Goal: Communication & Community: Answer question/provide support

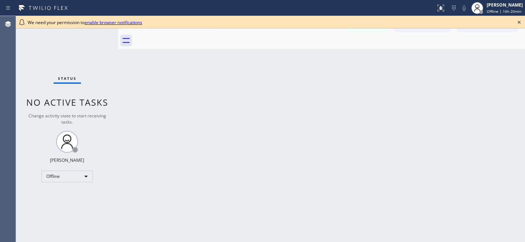
click at [521, 22] on icon at bounding box center [519, 22] width 9 height 9
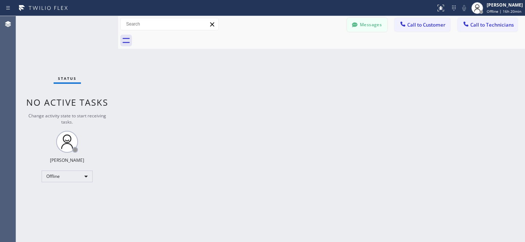
click at [369, 21] on button "Messages" at bounding box center [367, 25] width 40 height 14
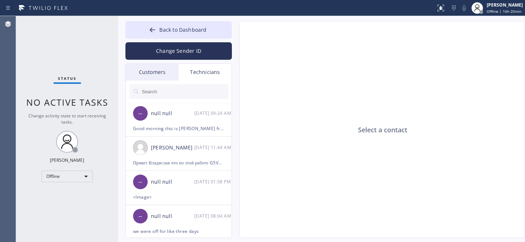
click at [146, 67] on div "Customers" at bounding box center [152, 72] width 53 height 17
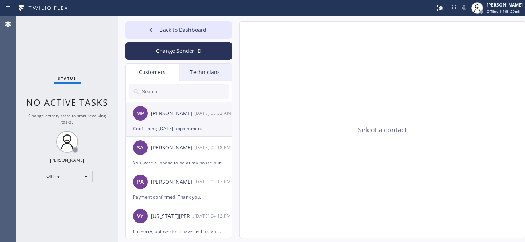
click at [174, 121] on div "MP [PERSON_NAME] [DATE] 05:32 AM" at bounding box center [179, 114] width 107 height 22
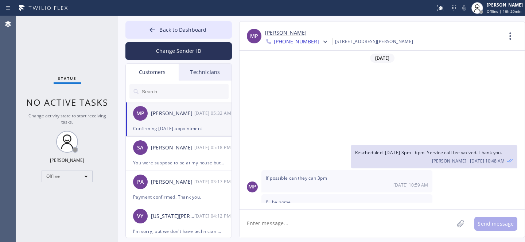
scroll to position [103, 0]
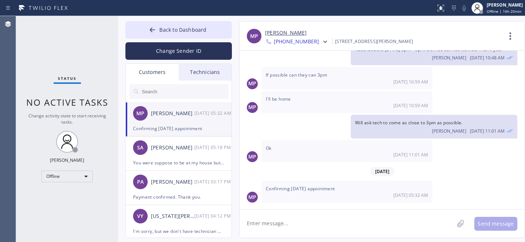
click at [277, 31] on link "[PERSON_NAME]" at bounding box center [286, 33] width 42 height 8
click at [188, 158] on div "SA [PERSON_NAME] [DATE] 05:18 PM" at bounding box center [179, 148] width 107 height 22
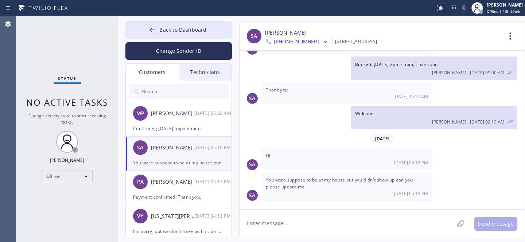
scroll to position [66, 0]
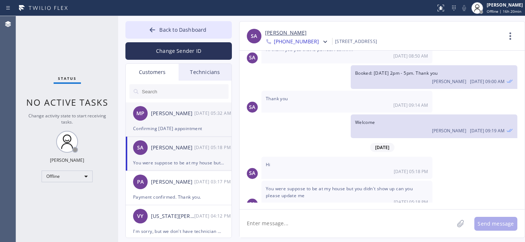
click at [177, 127] on div "Confirming [DATE] appointment" at bounding box center [178, 128] width 91 height 8
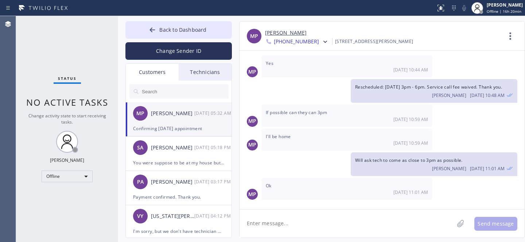
scroll to position [103, 0]
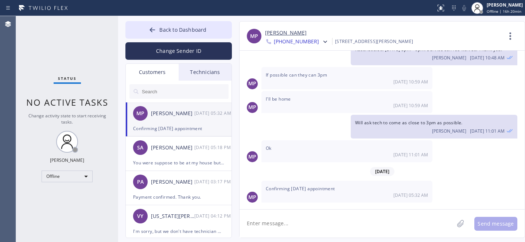
click at [305, 220] on textarea at bounding box center [347, 224] width 215 height 28
paste textarea "[DATE] 3pm - 6pm"
click at [299, 224] on textarea "Hi, We're all good [DATE] 3pm - 6pm" at bounding box center [354, 224] width 228 height 28
click at [302, 224] on textarea "Hi, We're all good [DATE] 3pm - 6pm" at bounding box center [354, 224] width 228 height 28
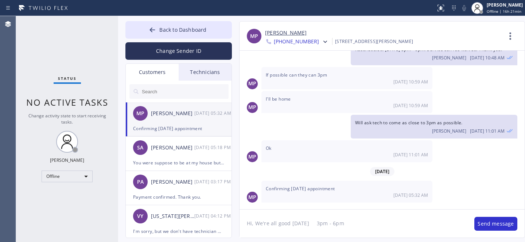
click at [302, 224] on textarea "Hi, We're all good [DATE] 3pm - 6pm" at bounding box center [354, 224] width 228 height 28
drag, startPoint x: 292, startPoint y: 223, endPoint x: 318, endPoint y: 222, distance: 26.7
click at [318, 222] on textarea "Hi, We're all good [DATE] 3pm - 6pm" at bounding box center [354, 224] width 228 height 28
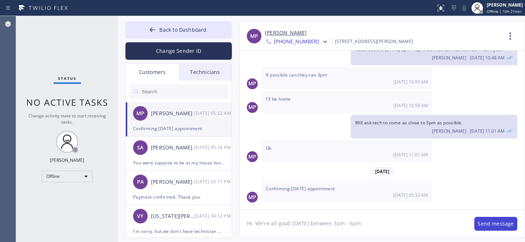
type textarea "Hi, We're all good [DATE] between 3pm - 6pm"
click at [488, 221] on button "Send message" at bounding box center [496, 224] width 43 height 14
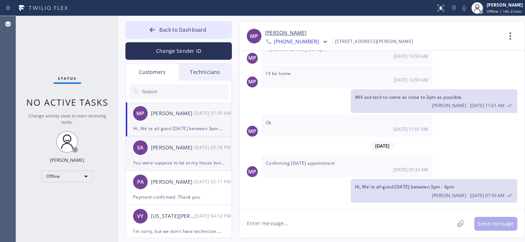
click at [167, 154] on div "SA [PERSON_NAME] [DATE] 05:18 PM" at bounding box center [179, 148] width 107 height 22
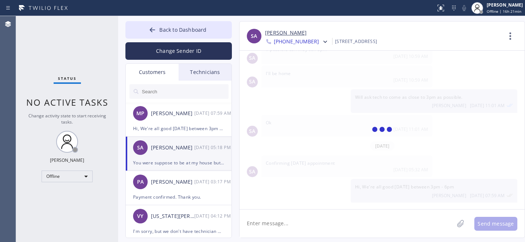
click at [277, 228] on textarea at bounding box center [347, 224] width 215 height 28
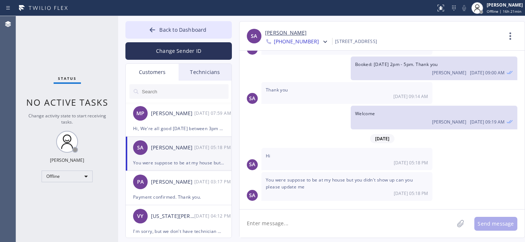
scroll to position [66, 0]
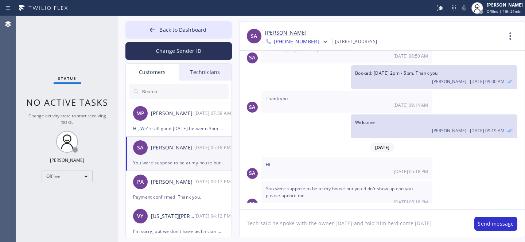
click at [243, 221] on textarea "Tech said he spoke with the owner [DATE] and told him he'd come [DATE]" at bounding box center [354, 224] width 228 height 28
type textarea "Hi, [PERSON_NAME] said he spoke with the owner [DATE] and told him he'd come [D…"
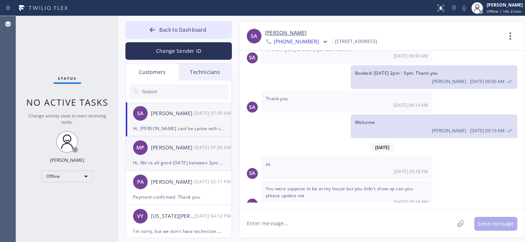
scroll to position [115, 0]
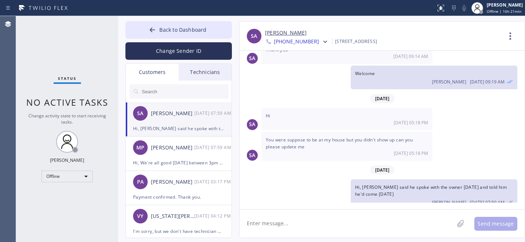
click at [158, 16] on div "Back to Dashboard Change Sender ID Customers Technicians SA [PERSON_NAME] [DATE…" at bounding box center [321, 129] width 407 height 226
click at [157, 20] on div "Back to Dashboard Change Sender ID Customers Technicians SA [PERSON_NAME] [DATE…" at bounding box center [321, 129] width 407 height 226
drag, startPoint x: 161, startPoint y: 30, endPoint x: 163, endPoint y: 1, distance: 28.9
click at [161, 30] on span "Back to Dashboard" at bounding box center [182, 29] width 47 height 7
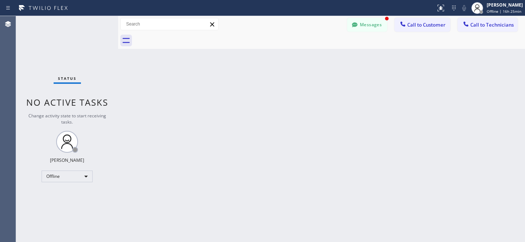
scroll to position [138, 0]
click at [362, 21] on button "Messages" at bounding box center [367, 25] width 40 height 14
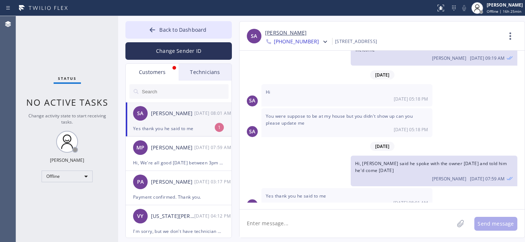
click at [182, 118] on div "SA [PERSON_NAME] [DATE] 08:01 AM" at bounding box center [179, 114] width 107 height 22
click at [297, 220] on textarea at bounding box center [347, 224] width 215 height 28
click at [152, 30] on icon at bounding box center [152, 29] width 5 height 5
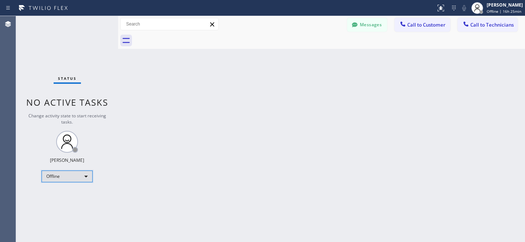
click at [58, 175] on div "Offline" at bounding box center [67, 177] width 51 height 12
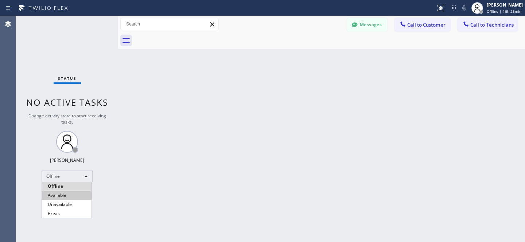
click at [58, 196] on li "Available" at bounding box center [67, 195] width 50 height 9
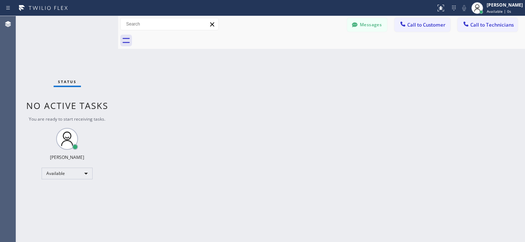
drag, startPoint x: 378, startPoint y: 23, endPoint x: 258, endPoint y: 192, distance: 207.1
click at [378, 23] on button "Messages" at bounding box center [367, 25] width 40 height 14
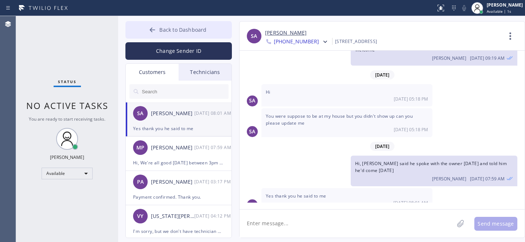
click at [172, 33] on button "Back to Dashboard" at bounding box center [179, 30] width 107 height 18
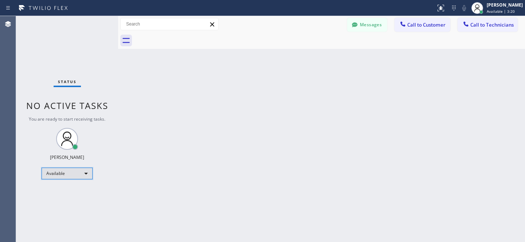
click at [68, 172] on div "Available" at bounding box center [67, 174] width 51 height 12
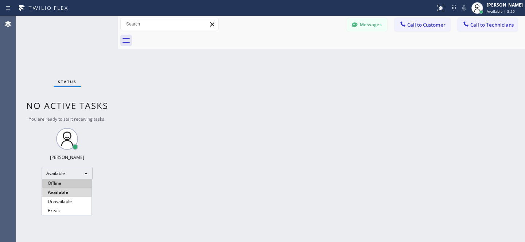
click at [61, 185] on li "Offline" at bounding box center [67, 183] width 50 height 9
